Goal: Task Accomplishment & Management: Complete application form

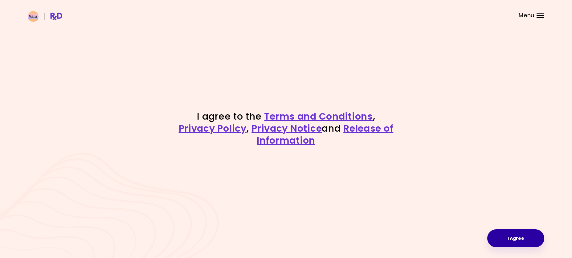
click at [513, 238] on button "I Agree" at bounding box center [515, 238] width 57 height 18
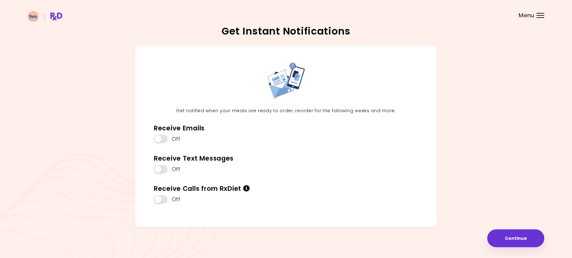
click at [513, 238] on button "Continue" at bounding box center [515, 238] width 57 height 18
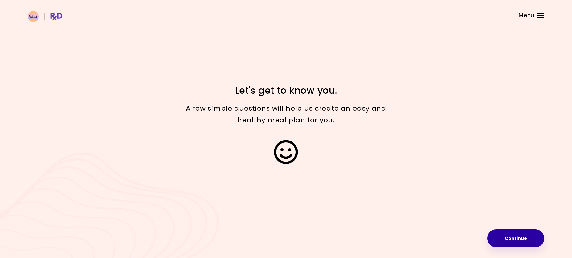
click at [507, 237] on button "Continue" at bounding box center [515, 238] width 57 height 18
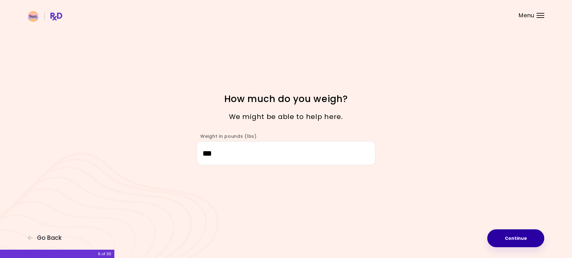
type input "***"
click at [527, 242] on button "Continue" at bounding box center [515, 238] width 57 height 18
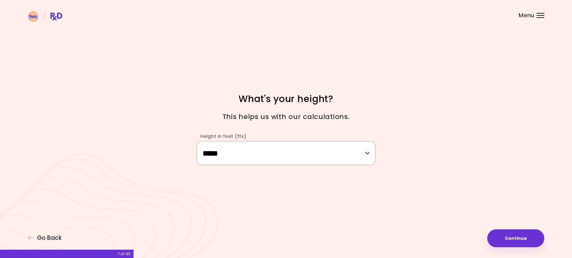
click at [347, 160] on select "**********" at bounding box center [285, 153] width 179 height 24
select select "****"
click at [196, 141] on select "**********" at bounding box center [285, 153] width 179 height 24
click at [517, 240] on button "Continue" at bounding box center [515, 238] width 57 height 18
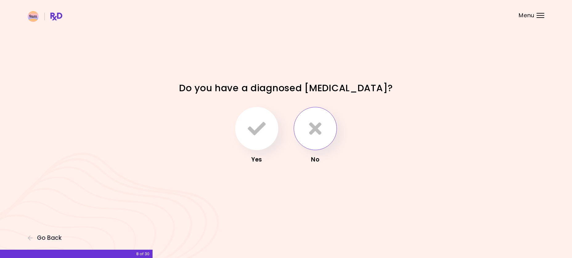
click at [318, 136] on icon "button" at bounding box center [315, 128] width 12 height 18
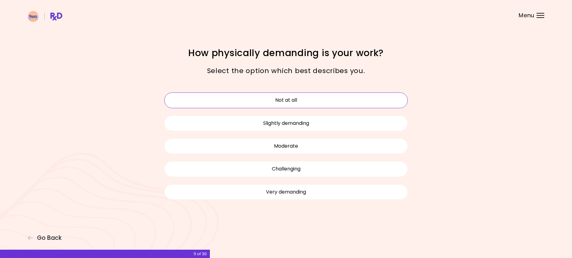
click at [337, 97] on button "Not at all" at bounding box center [285, 99] width 243 height 15
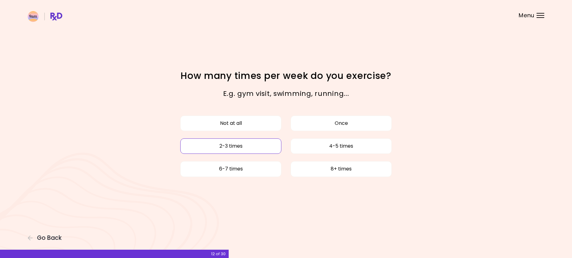
click at [263, 144] on button "2-3 times" at bounding box center [230, 145] width 101 height 15
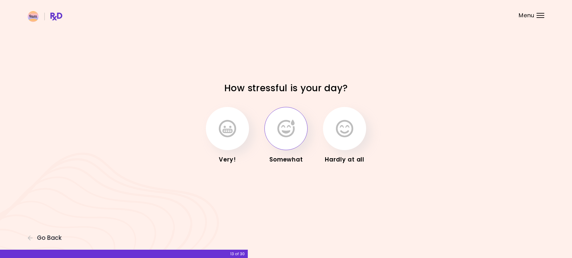
click at [282, 135] on icon "button" at bounding box center [285, 128] width 17 height 18
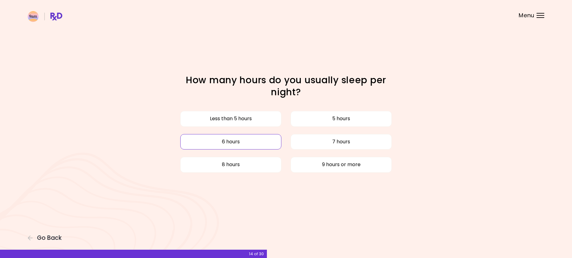
click at [251, 144] on button "6 hours" at bounding box center [230, 141] width 101 height 15
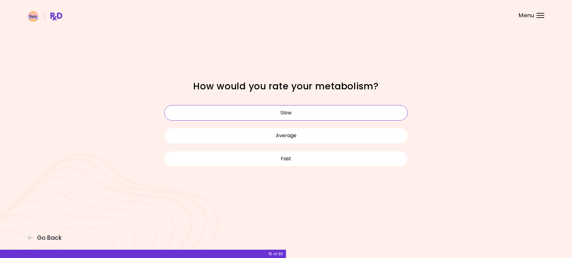
click at [263, 112] on button "Slow" at bounding box center [285, 112] width 243 height 15
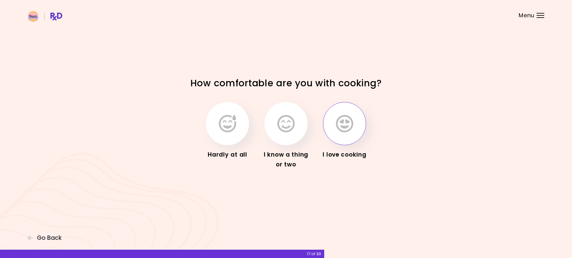
click at [347, 114] on button "button" at bounding box center [344, 123] width 43 height 43
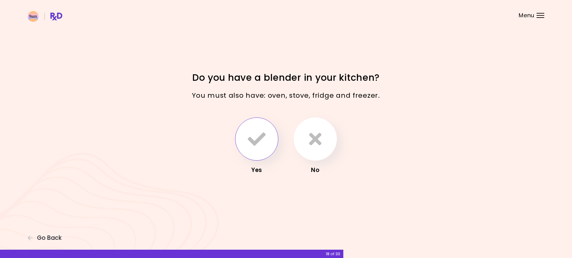
click at [259, 144] on icon "button" at bounding box center [257, 139] width 18 height 18
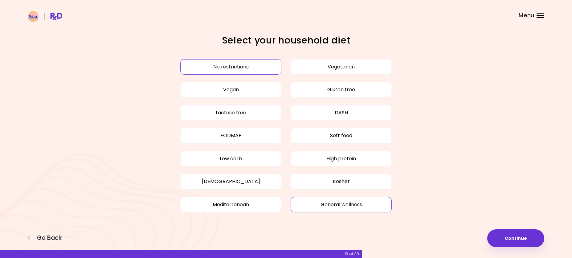
click at [370, 205] on button "General wellness" at bounding box center [340, 204] width 101 height 15
click at [254, 163] on button "Low carb" at bounding box center [230, 158] width 101 height 15
click at [511, 236] on button "Continue" at bounding box center [515, 238] width 57 height 18
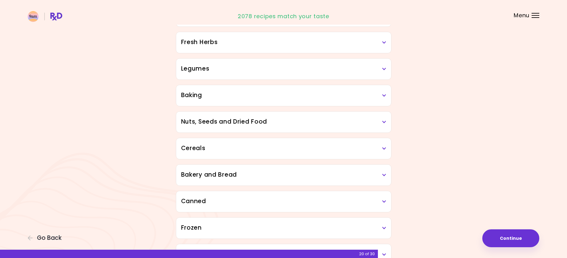
scroll to position [285, 0]
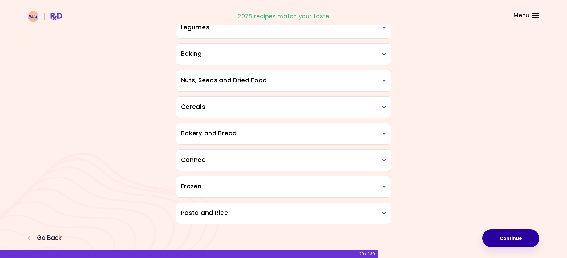
click at [519, 237] on button "Continue" at bounding box center [510, 238] width 57 height 18
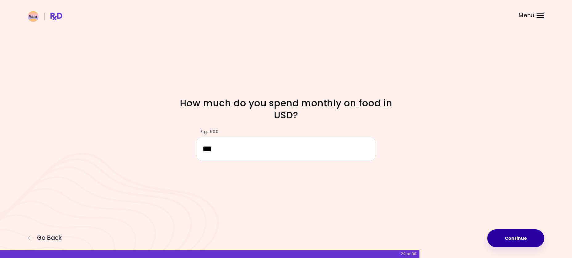
type input "***"
click at [520, 236] on button "Continue" at bounding box center [515, 238] width 57 height 18
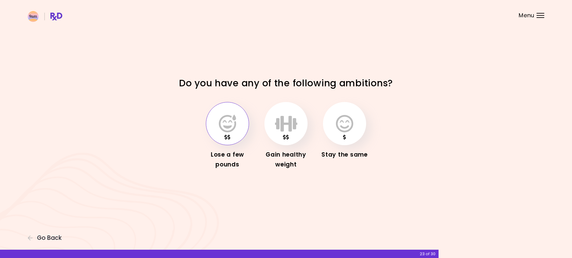
click at [224, 119] on icon "button" at bounding box center [227, 124] width 17 height 18
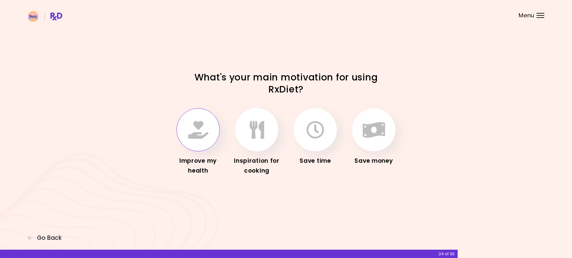
click at [203, 129] on icon "button" at bounding box center [198, 130] width 20 height 18
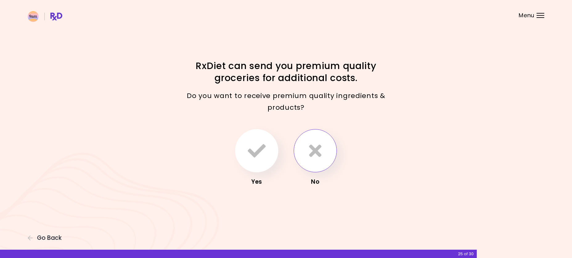
click at [322, 148] on button "button" at bounding box center [314, 150] width 43 height 43
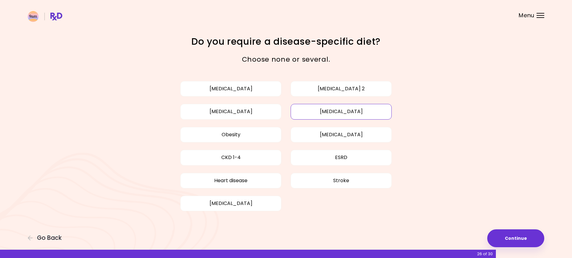
click at [340, 113] on button "[MEDICAL_DATA]" at bounding box center [340, 111] width 101 height 15
click at [240, 134] on button "Obesity" at bounding box center [230, 134] width 101 height 15
click at [366, 86] on button "[MEDICAL_DATA] 2" at bounding box center [340, 88] width 101 height 15
click at [522, 238] on button "Continue" at bounding box center [515, 238] width 57 height 18
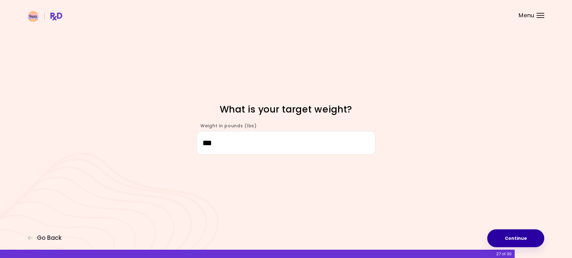
type input "***"
click at [524, 237] on button "Continue" at bounding box center [515, 238] width 57 height 18
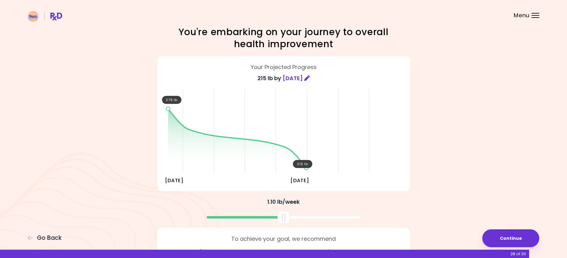
scroll to position [8, 0]
drag, startPoint x: 286, startPoint y: 213, endPoint x: 296, endPoint y: 222, distance: 14.4
click at [296, 222] on div at bounding box center [294, 217] width 12 height 12
click at [520, 235] on button "Continue" at bounding box center [510, 238] width 57 height 18
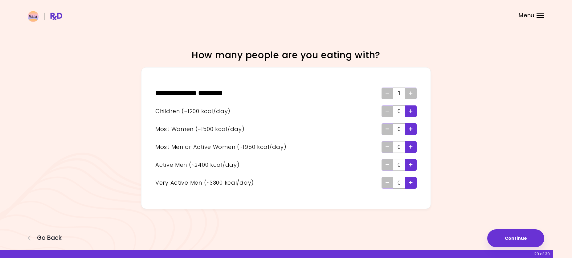
click at [412, 168] on span "Add - Active Man" at bounding box center [411, 165] width 4 height 10
click at [508, 236] on button "Continue" at bounding box center [515, 238] width 57 height 18
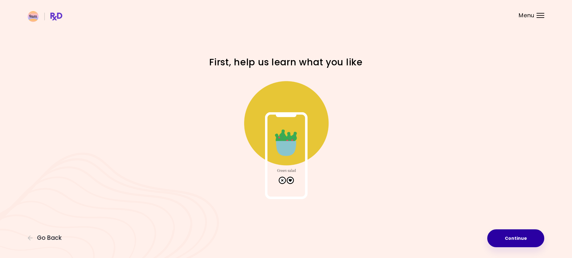
click at [508, 236] on button "Continue" at bounding box center [515, 238] width 57 height 18
click at [508, 236] on span "Loading ..." at bounding box center [515, 238] width 22 height 5
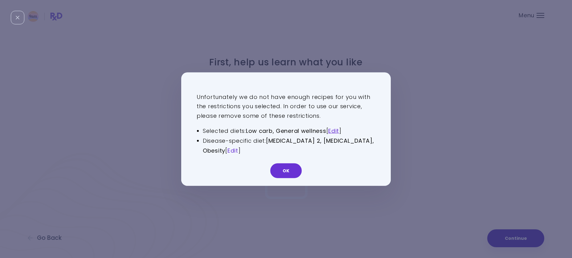
click at [235, 149] on link "Edit" at bounding box center [232, 151] width 11 height 8
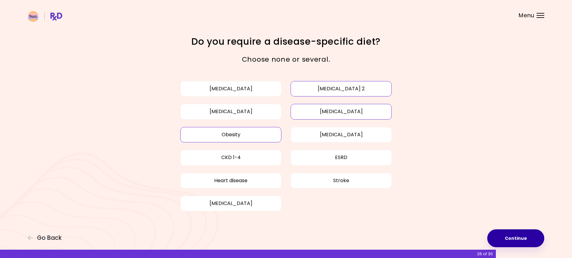
click at [241, 137] on button "Obesity" at bounding box center [230, 134] width 101 height 15
click at [352, 89] on button "[MEDICAL_DATA] 2" at bounding box center [340, 88] width 101 height 15
click at [519, 238] on button "Continue" at bounding box center [515, 238] width 57 height 18
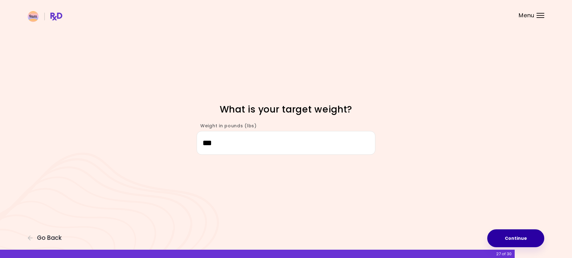
click at [519, 238] on button "Continue" at bounding box center [515, 238] width 57 height 18
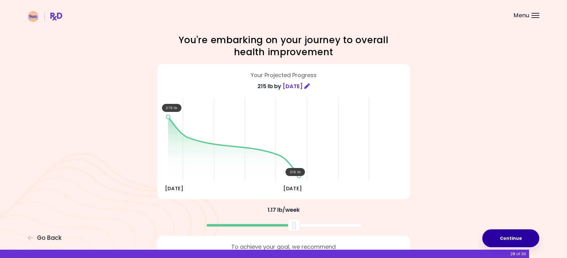
click at [519, 238] on button "Continue" at bounding box center [510, 238] width 57 height 18
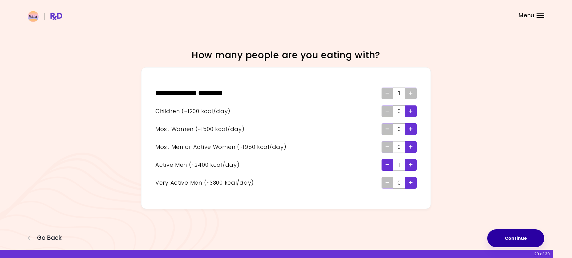
click at [519, 238] on button "Continue" at bounding box center [515, 238] width 57 height 18
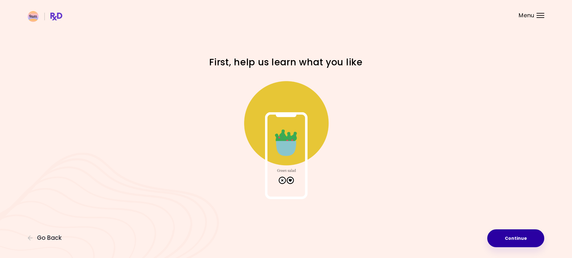
click at [519, 238] on button "Continue" at bounding box center [515, 238] width 57 height 18
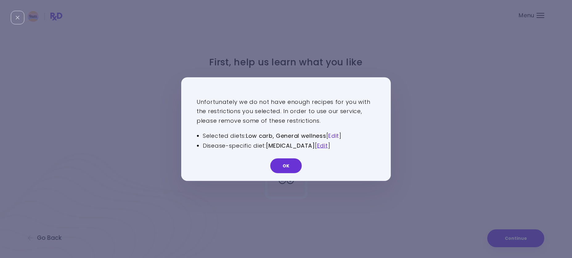
click at [337, 135] on link "Edit" at bounding box center [333, 136] width 11 height 8
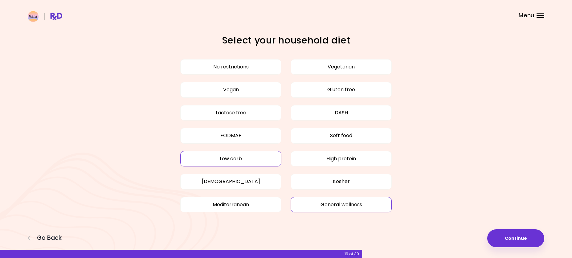
click at [242, 160] on button "Low carb" at bounding box center [230, 158] width 101 height 15
click at [520, 241] on button "Continue" at bounding box center [515, 238] width 57 height 18
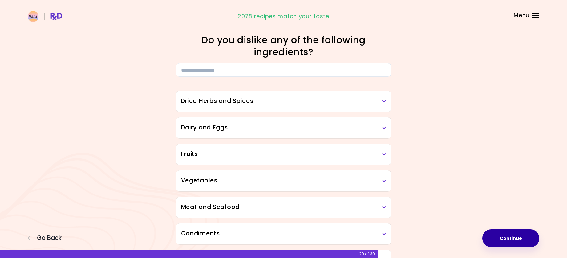
click at [520, 241] on button "Continue" at bounding box center [510, 238] width 57 height 18
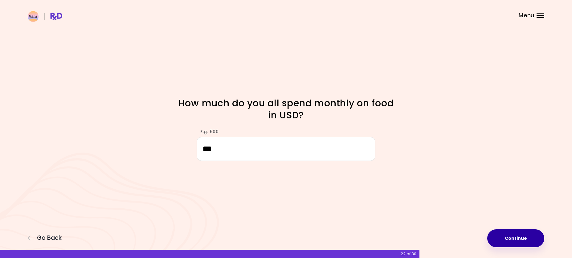
click at [520, 241] on button "Continue" at bounding box center [515, 238] width 57 height 18
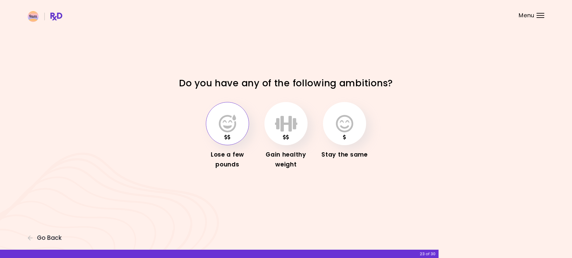
click at [225, 115] on icon "button" at bounding box center [227, 124] width 17 height 18
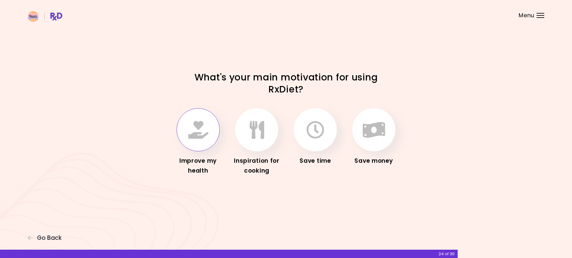
click at [177, 115] on div "Improve my health" at bounding box center [197, 141] width 49 height 67
click at [200, 134] on icon "button" at bounding box center [198, 130] width 20 height 18
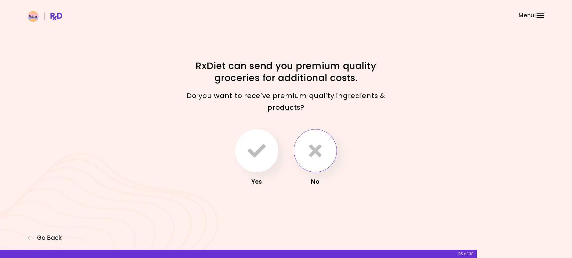
click at [310, 158] on icon "button" at bounding box center [315, 151] width 12 height 18
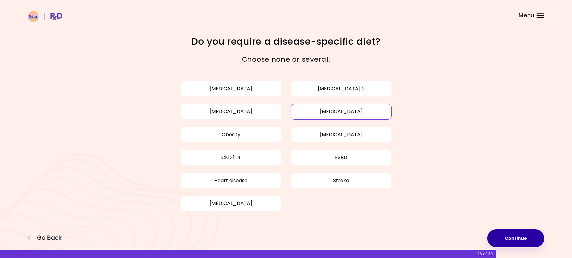
click at [517, 235] on button "Continue" at bounding box center [515, 238] width 57 height 18
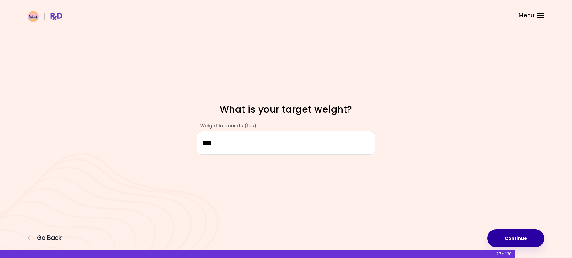
click at [517, 235] on button "Continue" at bounding box center [515, 238] width 57 height 18
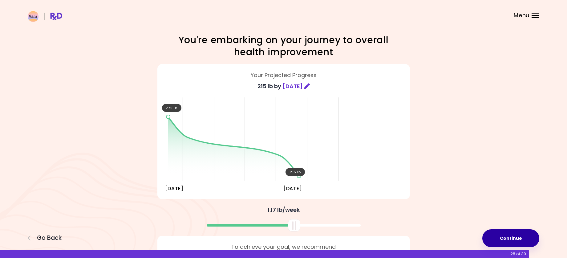
click at [517, 235] on button "Continue" at bounding box center [510, 238] width 57 height 18
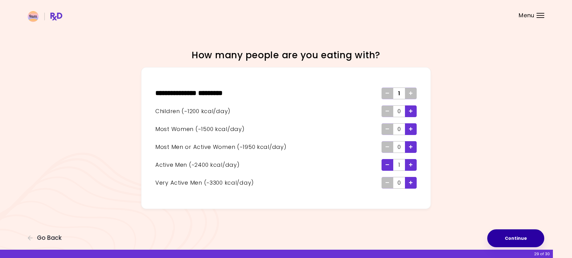
click at [517, 235] on button "Continue" at bounding box center [515, 238] width 57 height 18
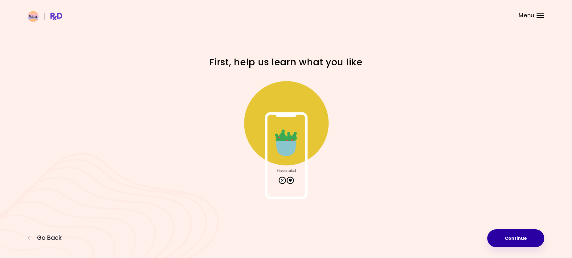
click at [517, 235] on button "Continue" at bounding box center [515, 238] width 57 height 18
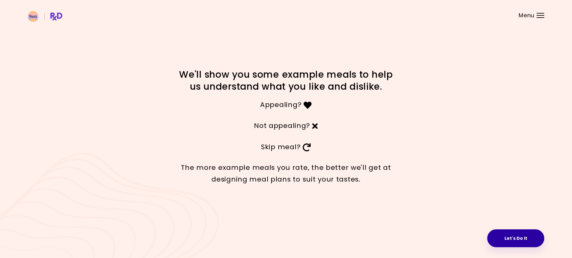
click at [517, 235] on button "Let's Do It" at bounding box center [515, 238] width 57 height 18
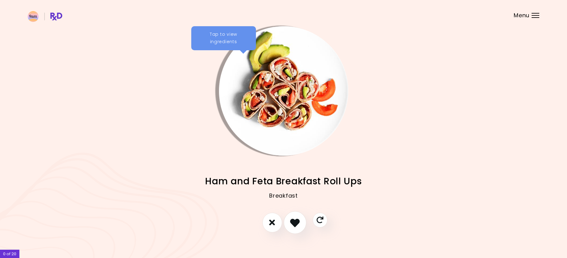
click at [293, 222] on icon "I like this recipe" at bounding box center [295, 222] width 10 height 10
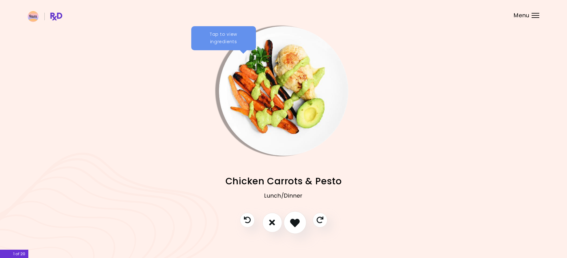
click at [293, 222] on icon "I like this recipe" at bounding box center [295, 222] width 10 height 10
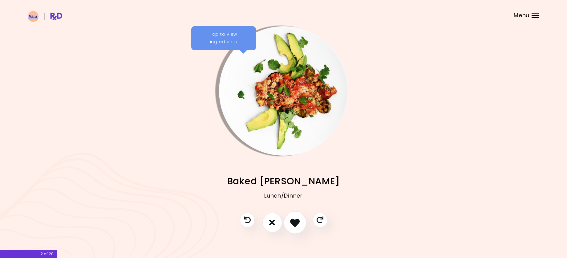
click at [293, 222] on icon "I like this recipe" at bounding box center [295, 222] width 10 height 10
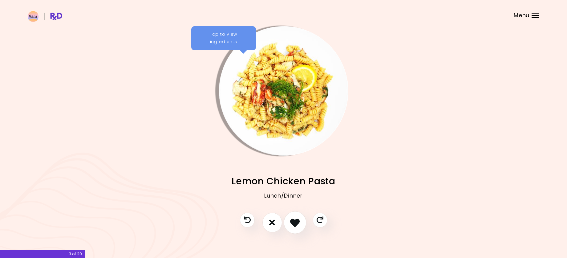
click at [293, 222] on icon "I like this recipe" at bounding box center [295, 222] width 10 height 10
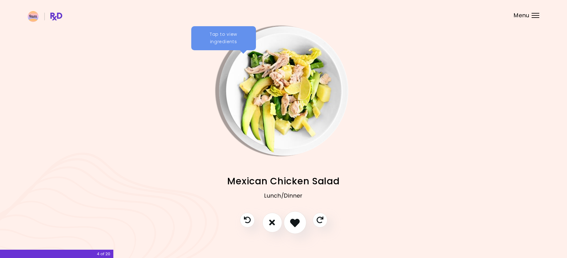
click at [293, 222] on icon "I like this recipe" at bounding box center [295, 222] width 10 height 10
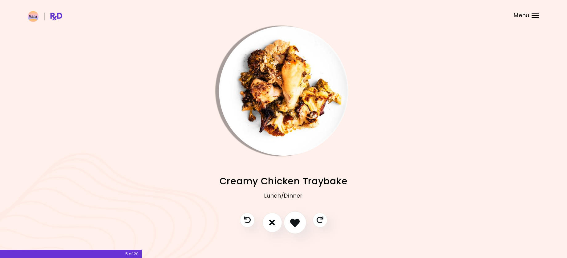
click at [293, 222] on icon "I like this recipe" at bounding box center [295, 222] width 10 height 10
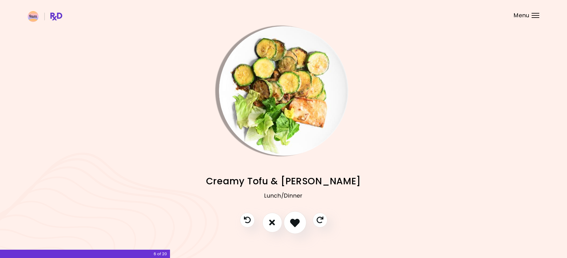
click at [293, 222] on icon "I like this recipe" at bounding box center [295, 222] width 10 height 10
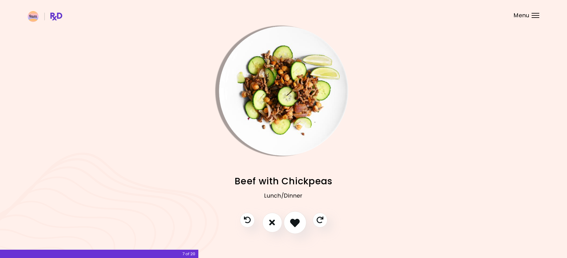
click at [293, 222] on icon "I like this recipe" at bounding box center [295, 222] width 10 height 10
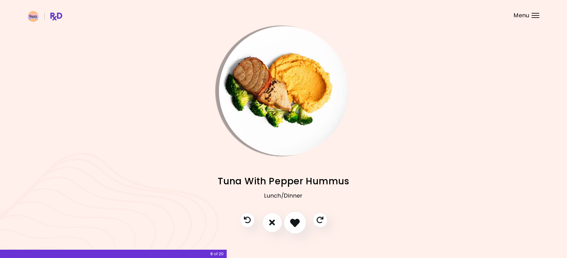
click at [293, 222] on icon "I like this recipe" at bounding box center [295, 222] width 10 height 10
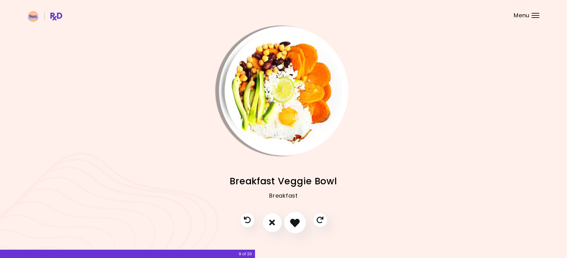
click at [293, 222] on icon "I like this recipe" at bounding box center [295, 222] width 10 height 10
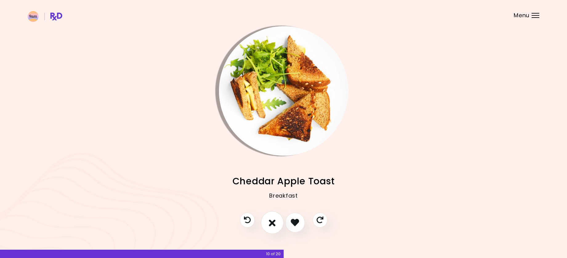
click at [274, 222] on icon "I don't like this recipe" at bounding box center [272, 222] width 7 height 10
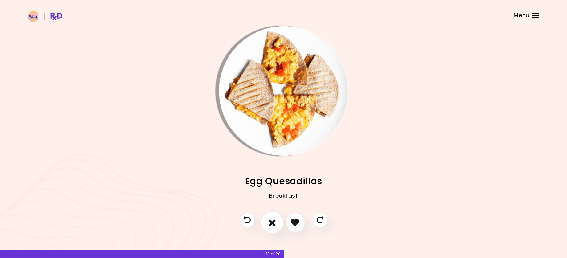
click at [270, 223] on icon "I don't like this recipe" at bounding box center [272, 222] width 7 height 10
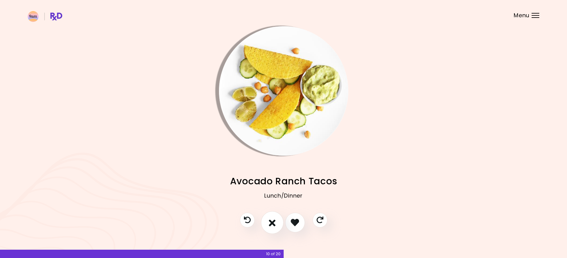
click at [264, 222] on button "I don't like this recipe" at bounding box center [272, 222] width 23 height 23
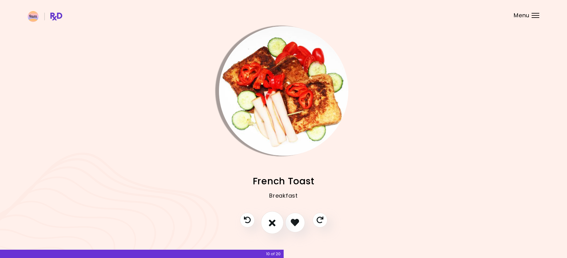
click at [275, 223] on icon "I don't like this recipe" at bounding box center [272, 222] width 7 height 10
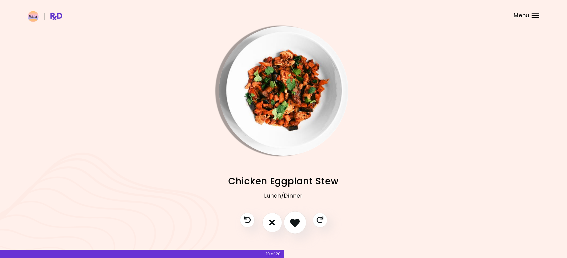
click at [294, 223] on icon "I like this recipe" at bounding box center [295, 222] width 10 height 10
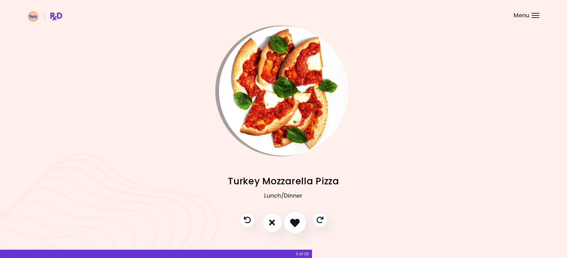
click at [294, 223] on icon "I like this recipe" at bounding box center [295, 222] width 10 height 10
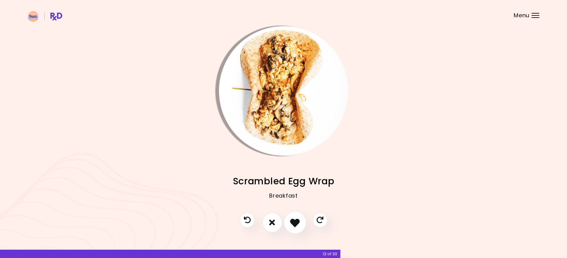
click at [294, 223] on icon "I like this recipe" at bounding box center [295, 222] width 10 height 10
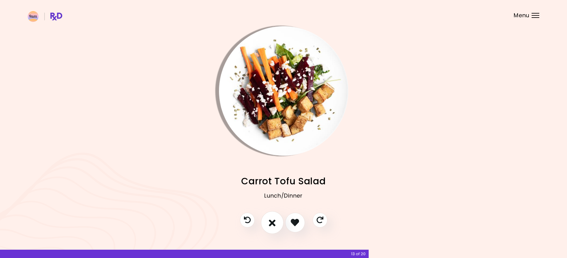
click at [273, 219] on icon "I don't like this recipe" at bounding box center [272, 222] width 7 height 10
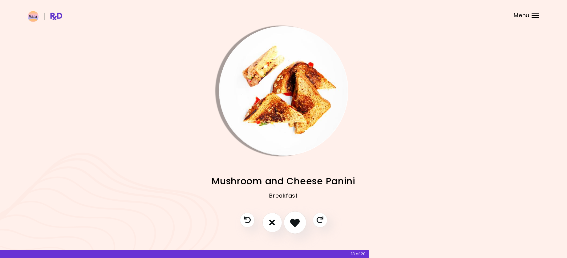
click at [297, 223] on icon "I like this recipe" at bounding box center [295, 222] width 10 height 10
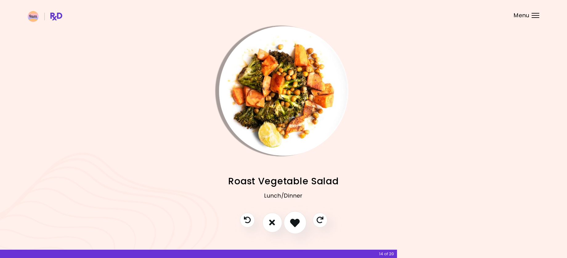
click at [297, 223] on icon "I like this recipe" at bounding box center [295, 222] width 10 height 10
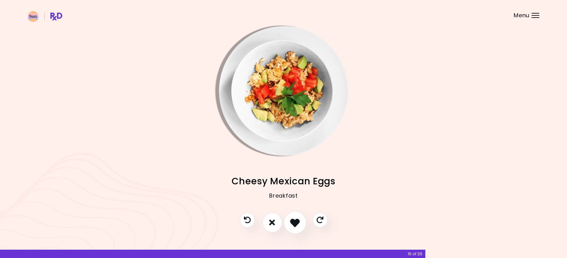
click at [297, 223] on icon "I like this recipe" at bounding box center [295, 222] width 10 height 10
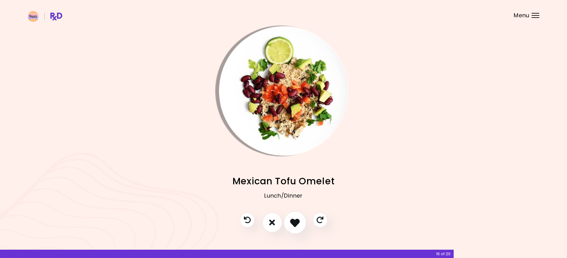
click at [297, 223] on icon "I like this recipe" at bounding box center [295, 222] width 10 height 10
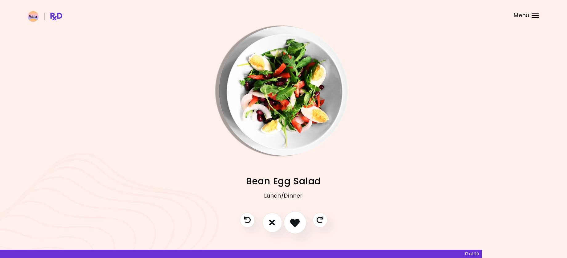
click at [297, 223] on icon "I like this recipe" at bounding box center [295, 222] width 10 height 10
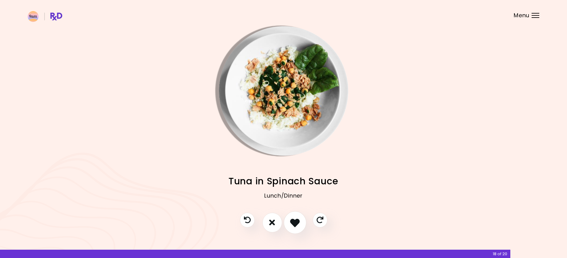
click at [297, 223] on icon "I like this recipe" at bounding box center [295, 222] width 10 height 10
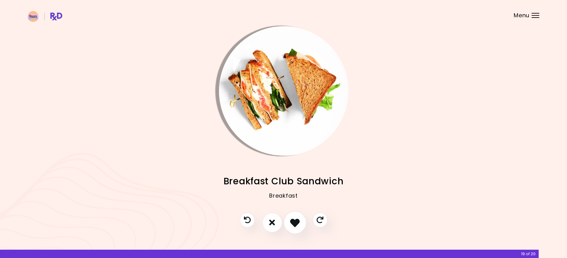
click at [297, 223] on icon "I like this recipe" at bounding box center [295, 222] width 10 height 10
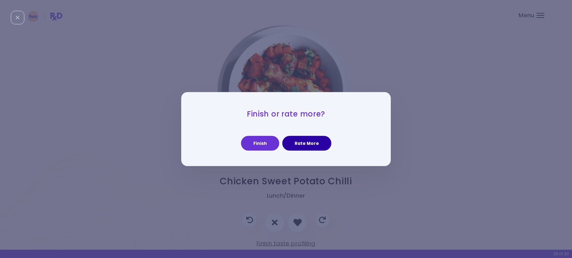
click at [303, 144] on button "Rate More" at bounding box center [306, 143] width 49 height 15
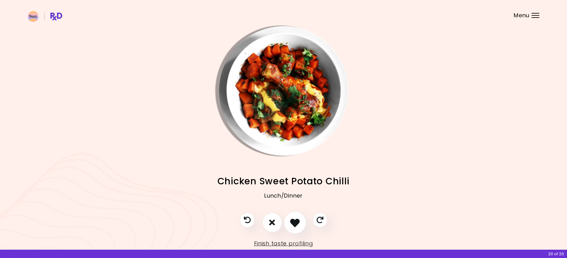
click at [299, 222] on icon "I like this recipe" at bounding box center [295, 222] width 10 height 10
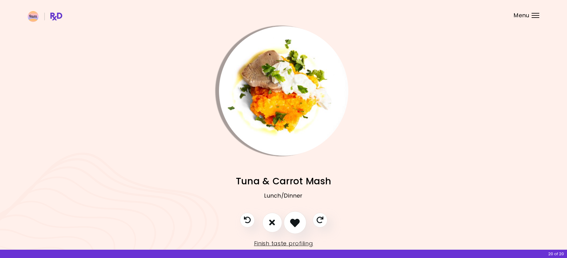
click at [299, 222] on icon "I like this recipe" at bounding box center [295, 222] width 10 height 10
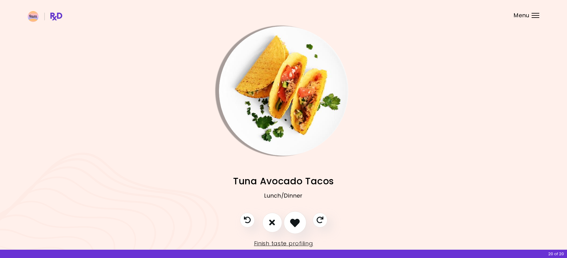
click at [299, 222] on icon "I like this recipe" at bounding box center [295, 222] width 10 height 10
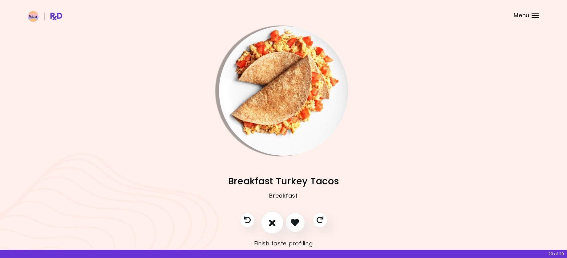
click at [274, 221] on icon "I don't like this recipe" at bounding box center [272, 222] width 7 height 10
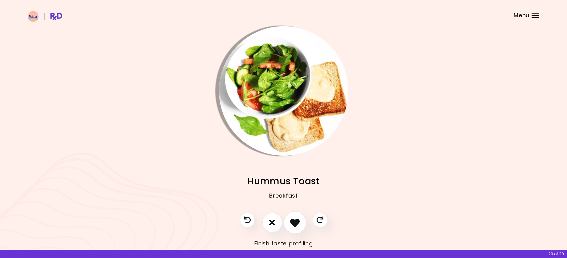
click at [294, 221] on icon "I like this recipe" at bounding box center [295, 222] width 10 height 10
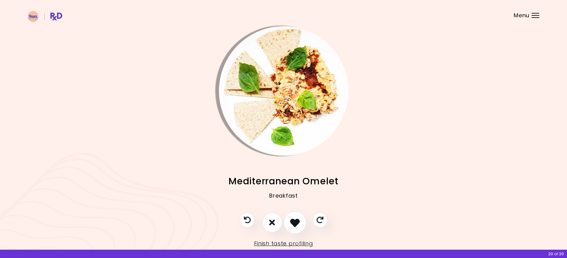
click at [294, 221] on icon "I like this recipe" at bounding box center [295, 222] width 10 height 10
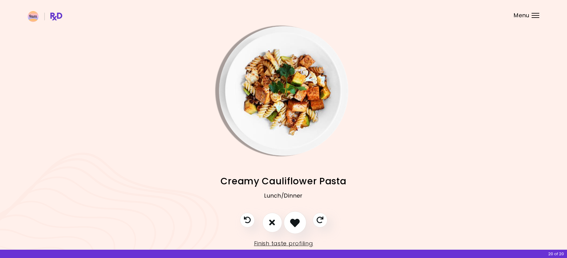
click at [294, 221] on icon "I like this recipe" at bounding box center [295, 222] width 10 height 10
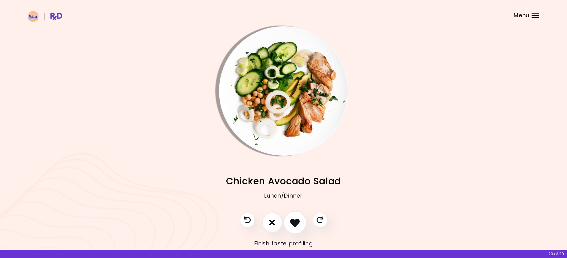
click at [294, 221] on icon "I like this recipe" at bounding box center [295, 222] width 10 height 10
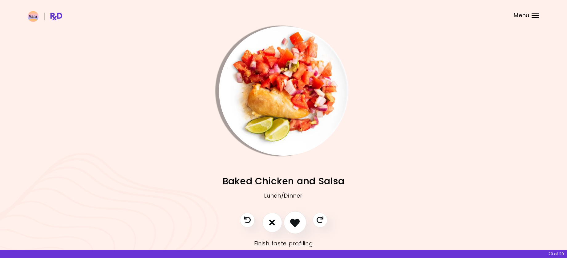
click at [294, 221] on icon "I like this recipe" at bounding box center [295, 222] width 10 height 10
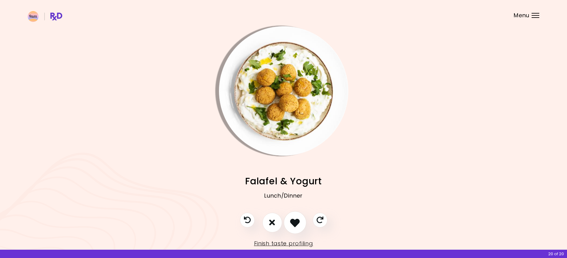
click at [294, 221] on icon "I like this recipe" at bounding box center [295, 222] width 10 height 10
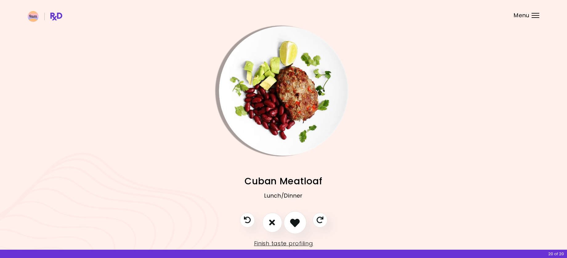
click at [294, 221] on icon "I like this recipe" at bounding box center [295, 222] width 10 height 10
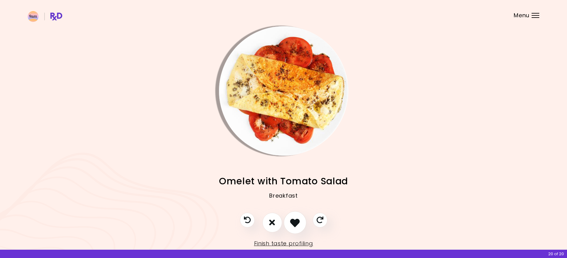
click at [294, 221] on icon "I like this recipe" at bounding box center [295, 222] width 10 height 10
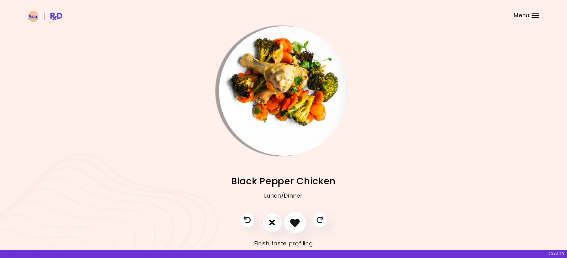
click at [294, 221] on icon "I like this recipe" at bounding box center [295, 222] width 10 height 10
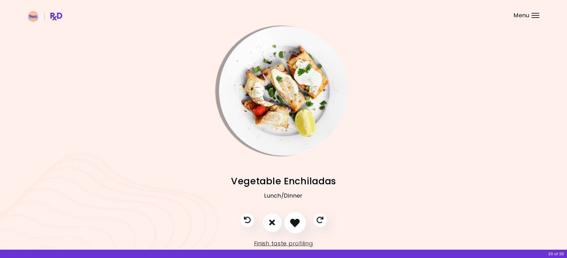
click at [294, 221] on icon "I like this recipe" at bounding box center [295, 222] width 10 height 10
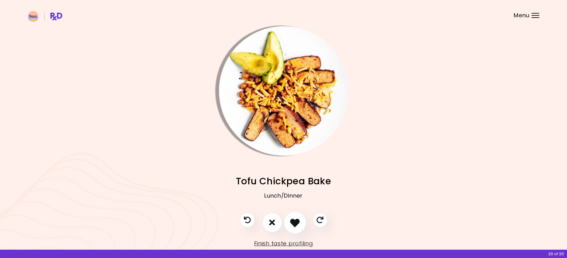
click at [294, 221] on icon "I like this recipe" at bounding box center [295, 222] width 10 height 10
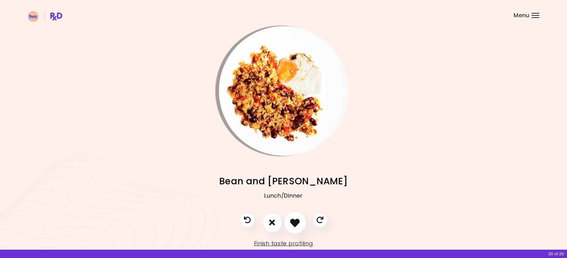
click at [291, 221] on icon "I like this recipe" at bounding box center [295, 222] width 10 height 10
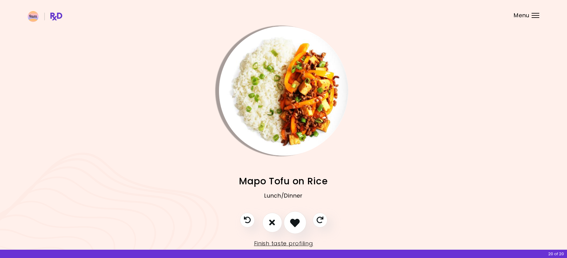
click at [291, 221] on icon "I like this recipe" at bounding box center [295, 222] width 10 height 10
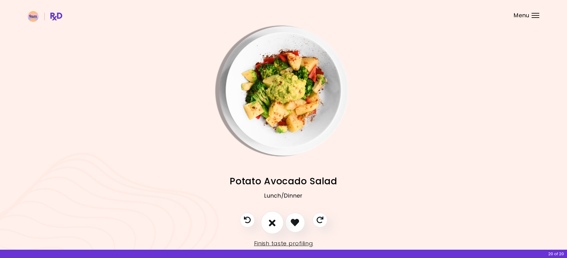
click at [273, 217] on button "I don't like this recipe" at bounding box center [272, 222] width 23 height 23
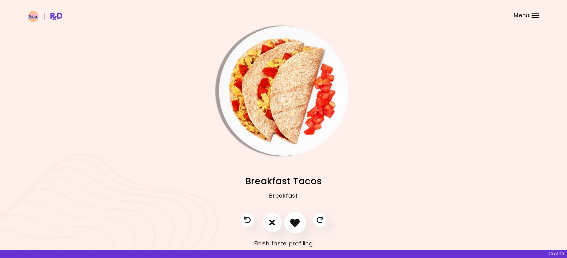
click at [301, 219] on button "I like this recipe" at bounding box center [295, 222] width 23 height 23
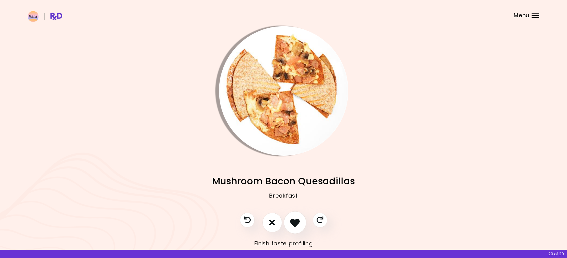
click at [294, 220] on icon "I like this recipe" at bounding box center [295, 222] width 10 height 10
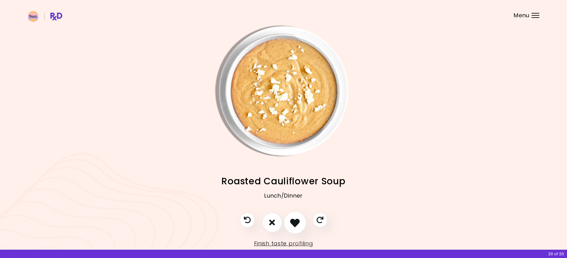
click at [294, 220] on icon "I like this recipe" at bounding box center [295, 222] width 10 height 10
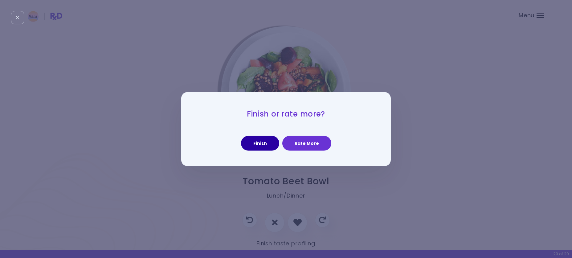
click at [258, 146] on button "Finish" at bounding box center [260, 143] width 38 height 15
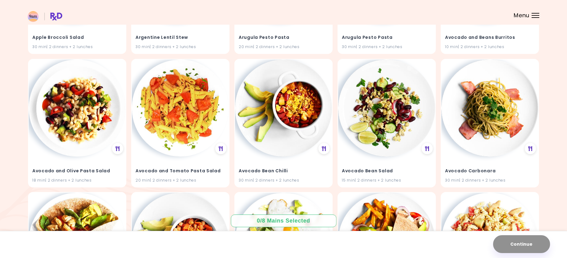
scroll to position [161, 0]
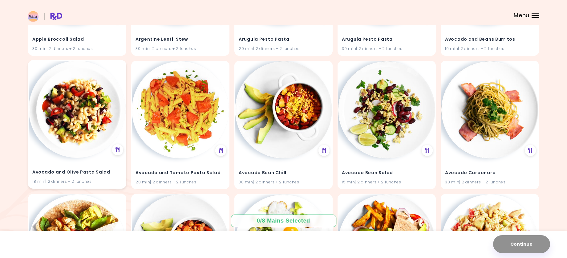
click at [73, 110] on img at bounding box center [77, 109] width 97 height 97
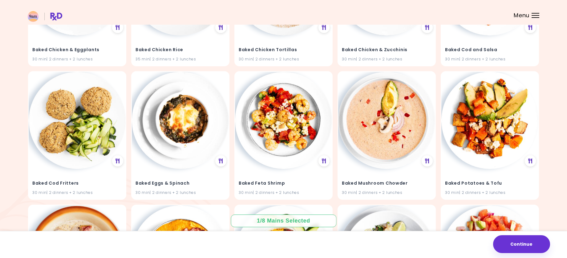
scroll to position [1085, 0]
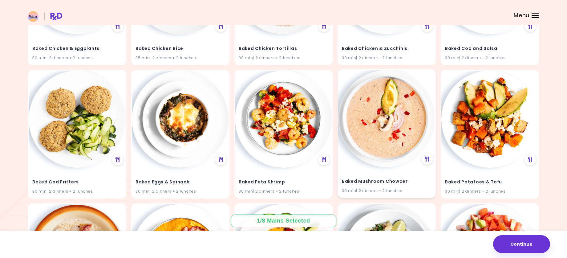
click at [393, 132] on img at bounding box center [386, 118] width 97 height 97
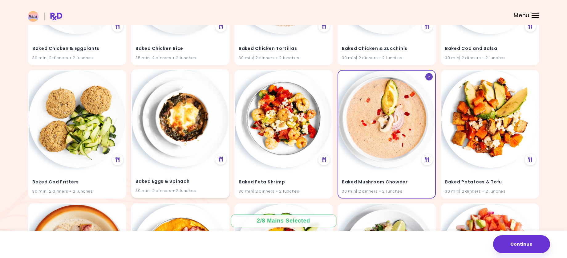
click at [184, 142] on img at bounding box center [180, 118] width 97 height 97
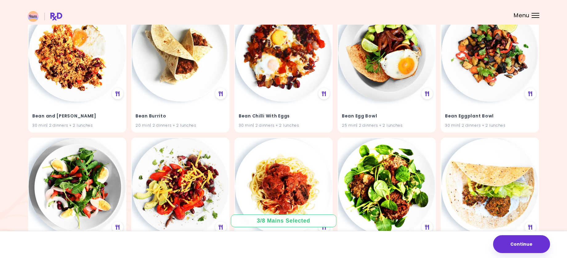
scroll to position [1681, 0]
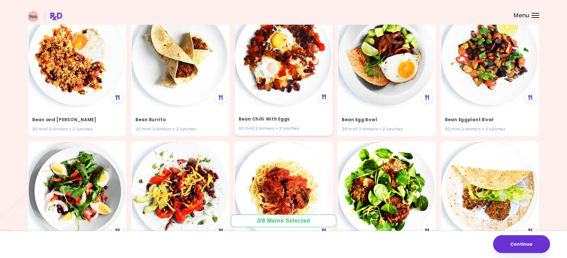
click at [276, 59] on img at bounding box center [283, 56] width 97 height 97
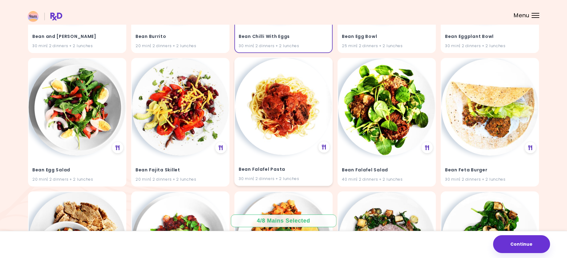
scroll to position [1764, 0]
click at [290, 139] on img at bounding box center [283, 106] width 97 height 97
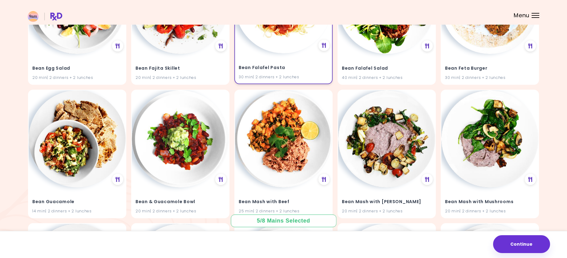
scroll to position [1866, 0]
click at [498, 149] on img at bounding box center [489, 137] width 97 height 97
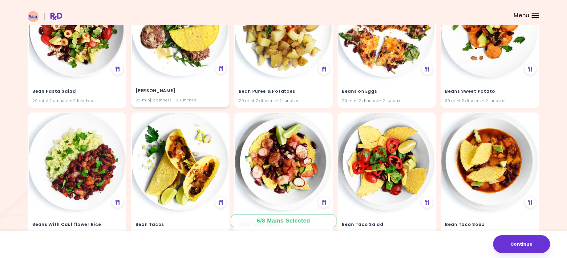
scroll to position [2243, 0]
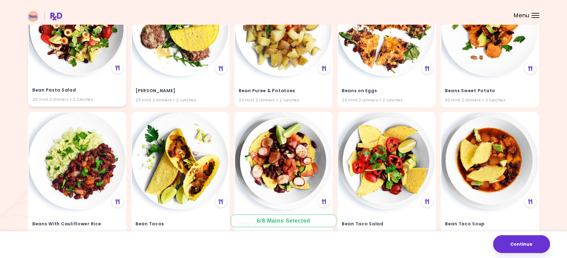
click at [79, 82] on div "Bean Pasta Salad 20 min | 2 dinners + 2 lunches" at bounding box center [77, 91] width 97 height 30
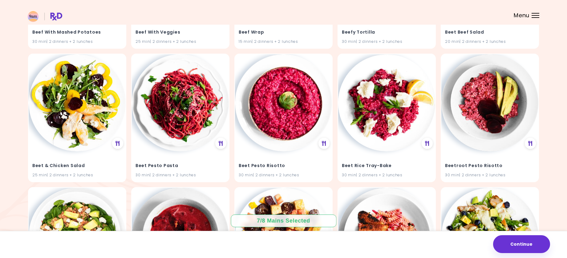
scroll to position [3768, 0]
click at [278, 136] on img at bounding box center [283, 101] width 97 height 97
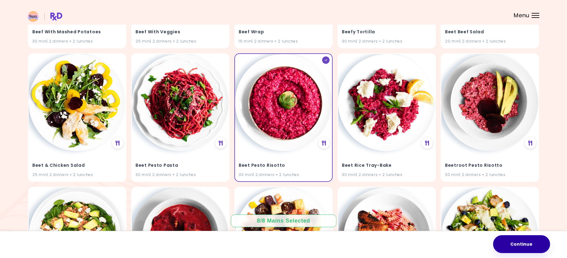
click at [537, 245] on button "Continue" at bounding box center [521, 244] width 57 height 18
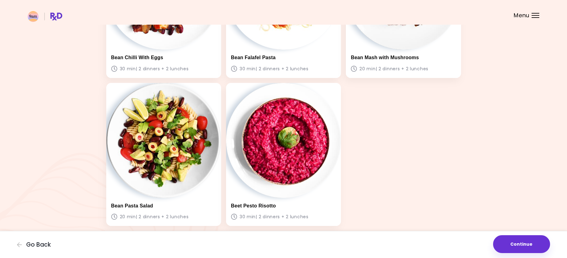
scroll to position [274, 0]
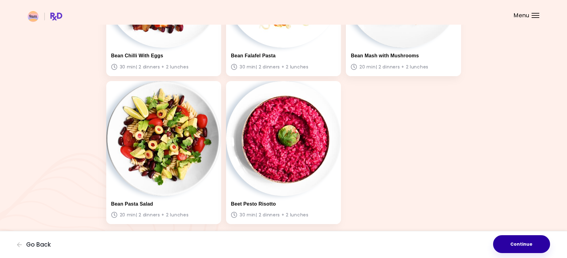
click at [536, 249] on button "Continue" at bounding box center [521, 244] width 57 height 18
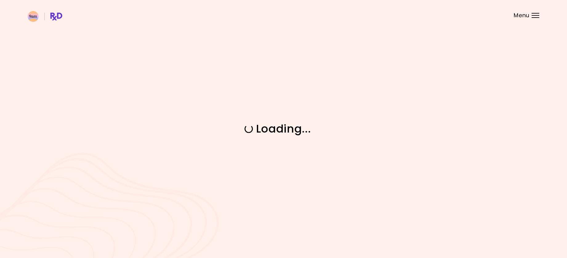
scroll to position [0, 0]
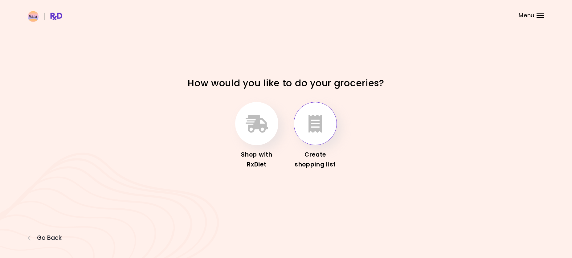
click at [310, 128] on icon "button" at bounding box center [315, 124] width 14 height 18
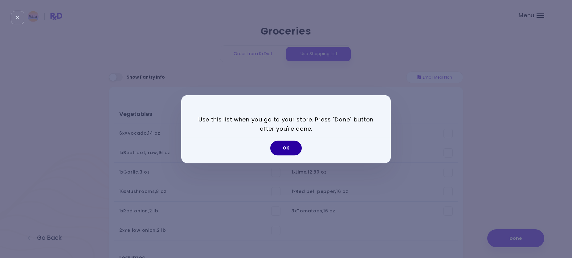
click at [283, 143] on button "OK" at bounding box center [285, 147] width 31 height 15
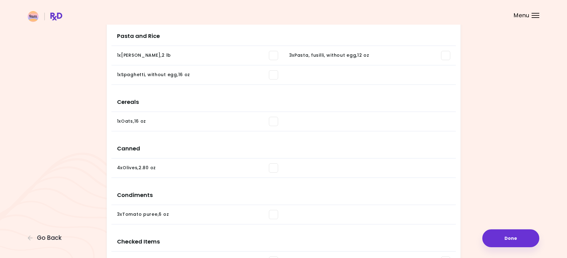
scroll to position [473, 0]
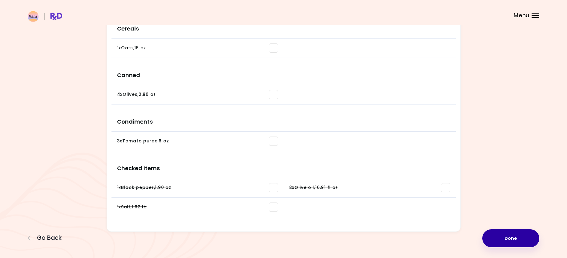
click at [523, 241] on button "Done" at bounding box center [510, 238] width 57 height 18
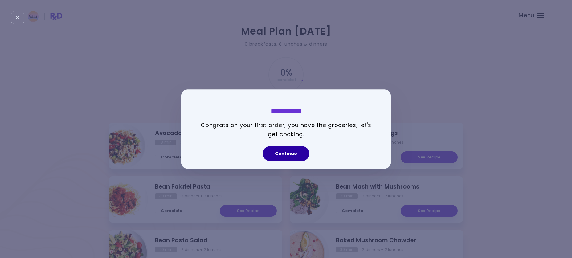
click at [287, 153] on button "Continue" at bounding box center [285, 153] width 47 height 15
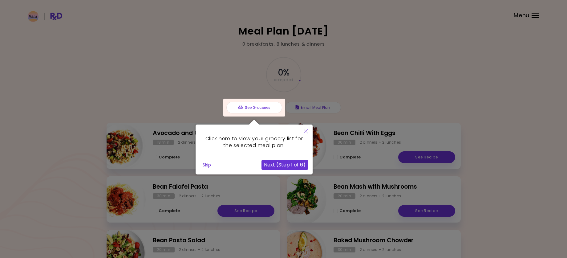
click at [389, 98] on div at bounding box center [283, 181] width 567 height 363
